Goal: Transaction & Acquisition: Purchase product/service

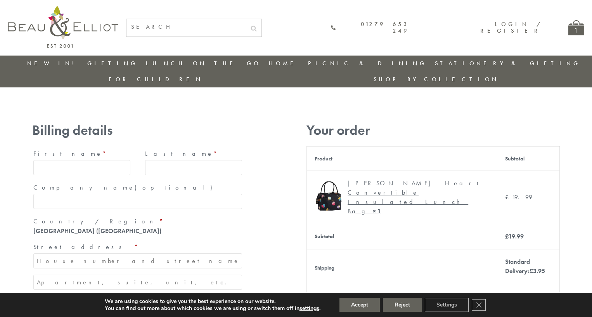
type input "[EMAIL_ADDRESS][DOMAIN_NAME]"
type input "[PERSON_NAME]"
type input "23, [GEOGRAPHIC_DATA], [GEOGRAPHIC_DATA]"
type input "[GEOGRAPHIC_DATA]"
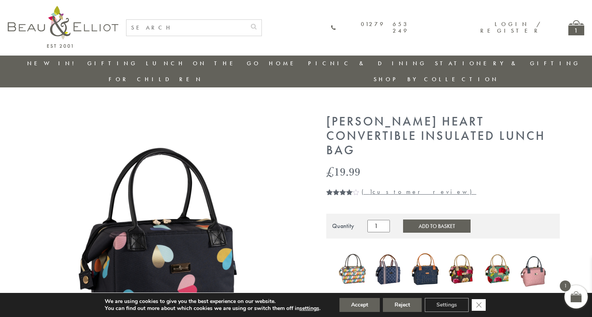
click at [480, 305] on icon "Close GDPR Cookie Banner" at bounding box center [479, 305] width 14 height 12
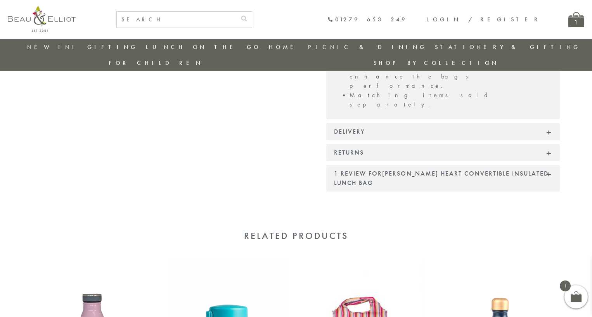
scroll to position [701, 0]
